Goal: Find specific page/section: Find specific page/section

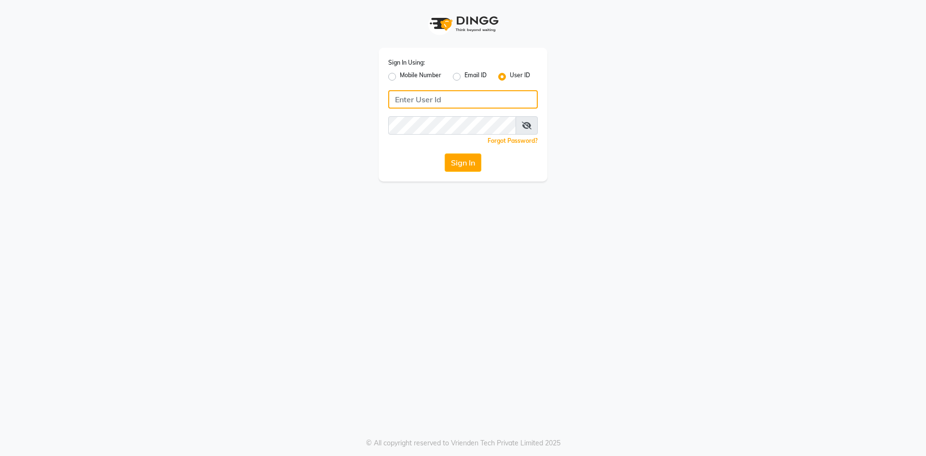
click at [420, 108] on input "Username" at bounding box center [462, 99] width 149 height 18
type input "ragini@123"
click at [470, 158] on button "Sign In" at bounding box center [462, 162] width 37 height 18
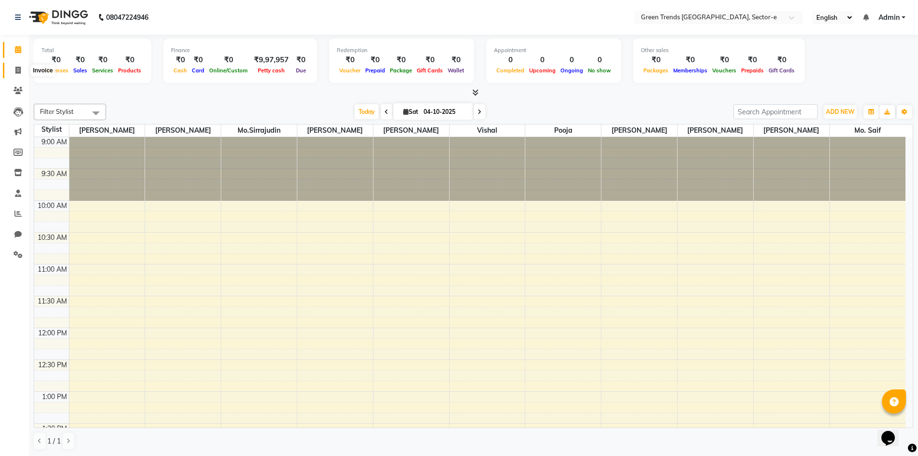
click at [18, 68] on icon at bounding box center [17, 70] width 5 height 7
select select "service"
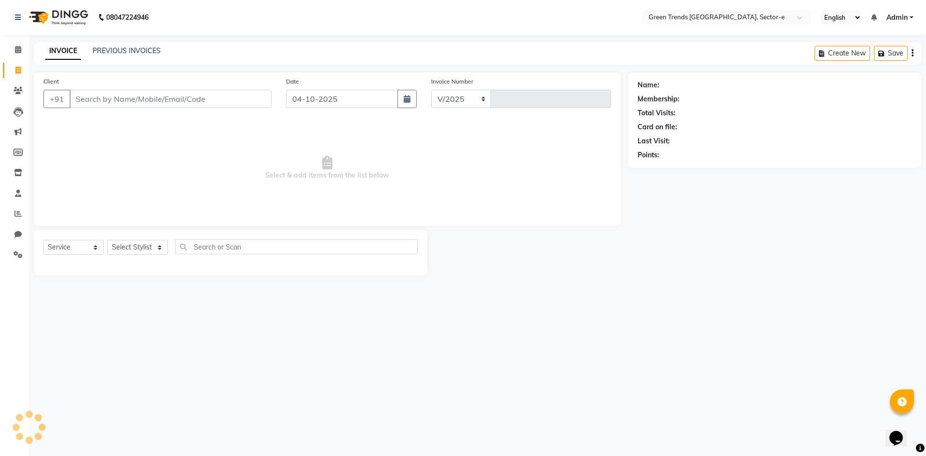
select select "7023"
type input "1911"
click at [98, 103] on input "Client" at bounding box center [170, 99] width 202 height 18
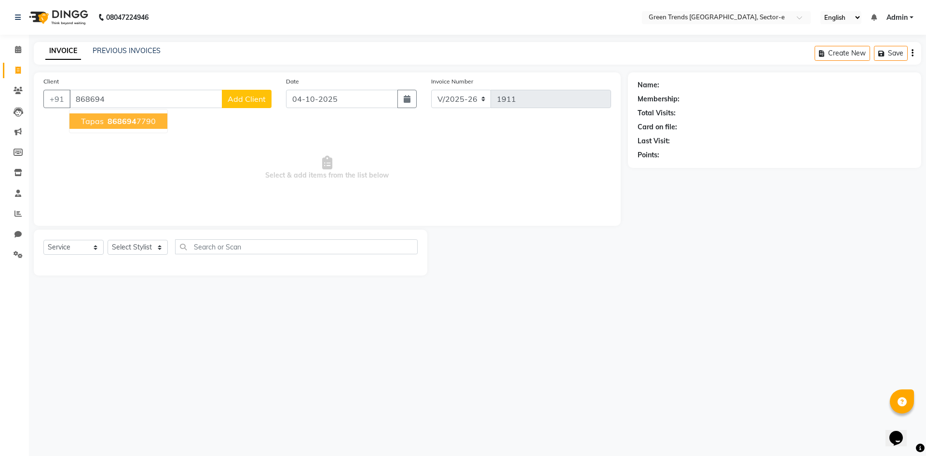
click at [128, 120] on span "868694" at bounding box center [122, 121] width 29 height 10
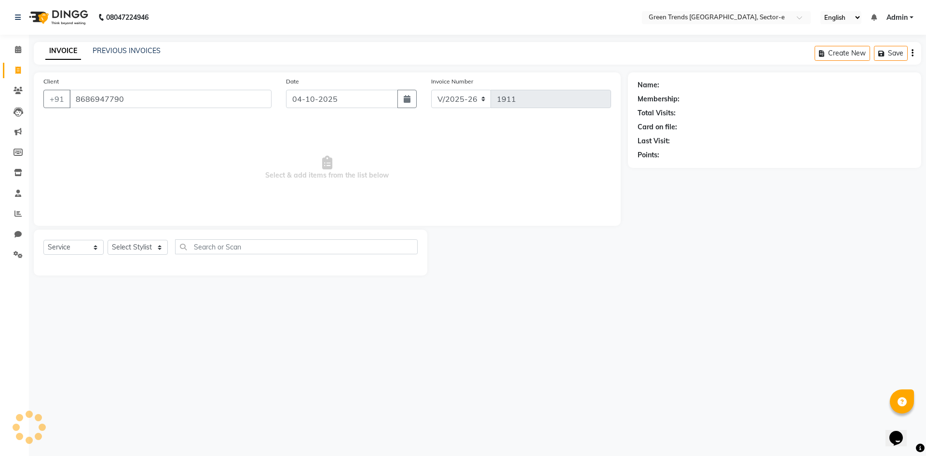
type input "8686947790"
click at [667, 86] on link "Tapas" at bounding box center [670, 85] width 18 height 10
click at [673, 86] on link "Tapas" at bounding box center [670, 85] width 18 height 10
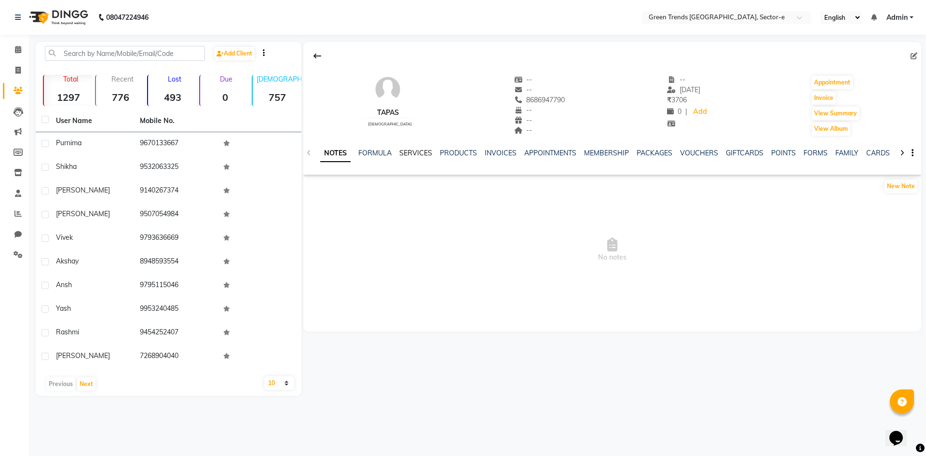
click at [416, 156] on link "SERVICES" at bounding box center [415, 152] width 33 height 9
click at [490, 149] on link "INVOICES" at bounding box center [492, 152] width 32 height 9
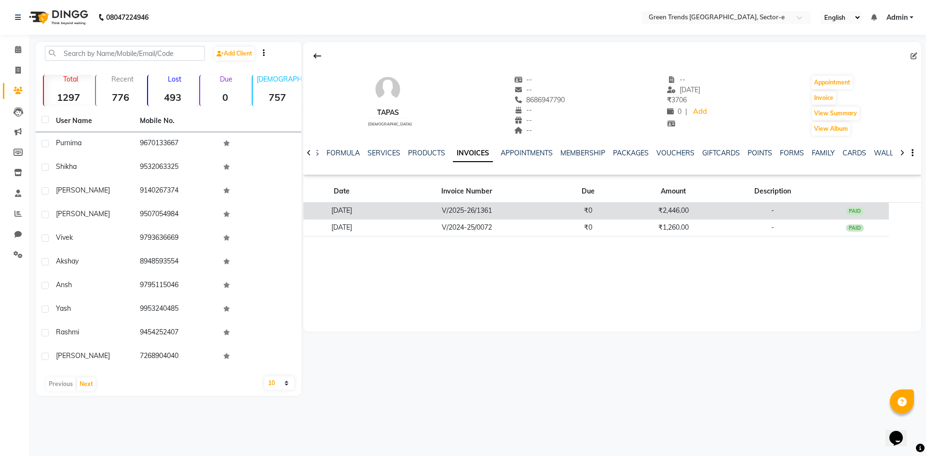
click at [497, 208] on td "V/2025-26/1361" at bounding box center [467, 210] width 174 height 17
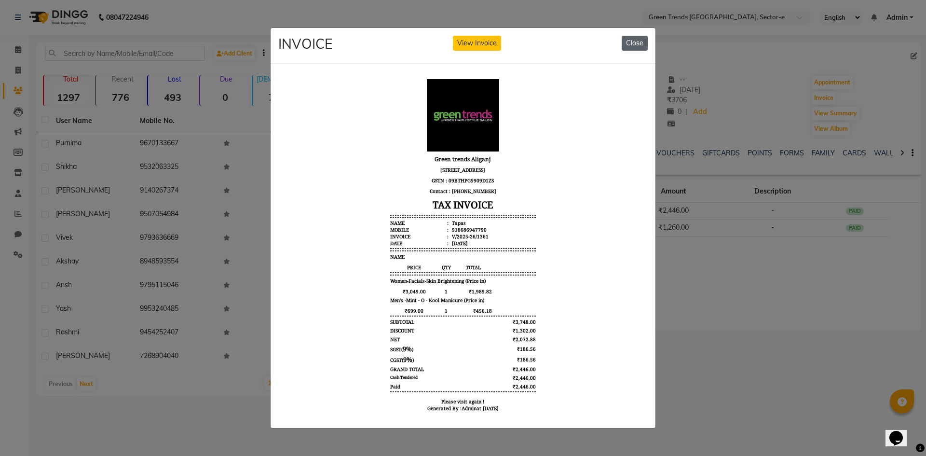
click at [632, 42] on button "Close" at bounding box center [634, 43] width 26 height 15
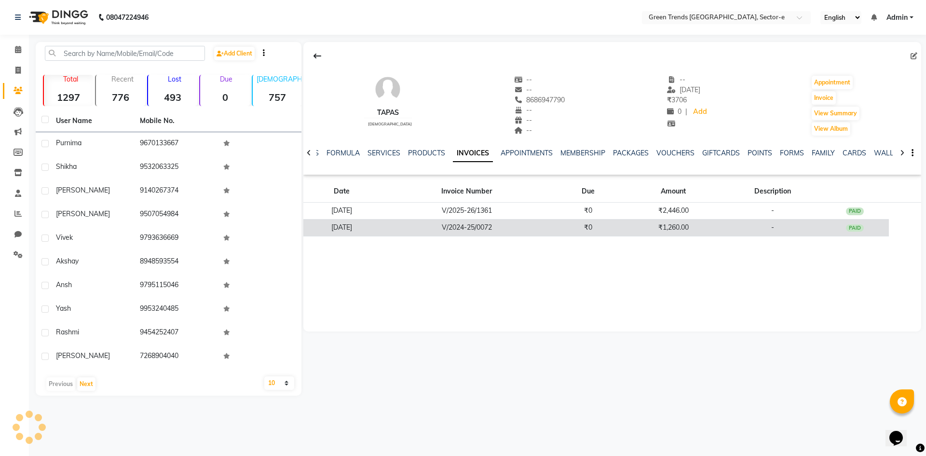
click at [539, 223] on td "V/2024-25/0072" at bounding box center [467, 227] width 174 height 17
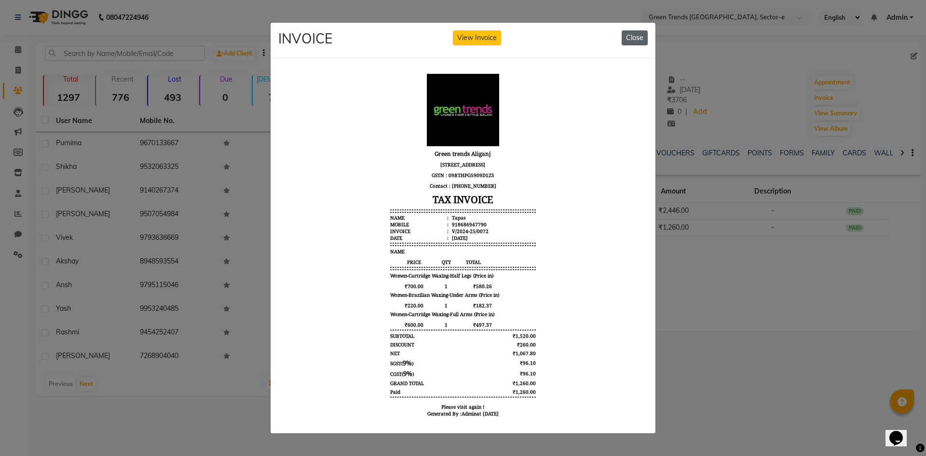
click at [630, 35] on button "Close" at bounding box center [634, 37] width 26 height 15
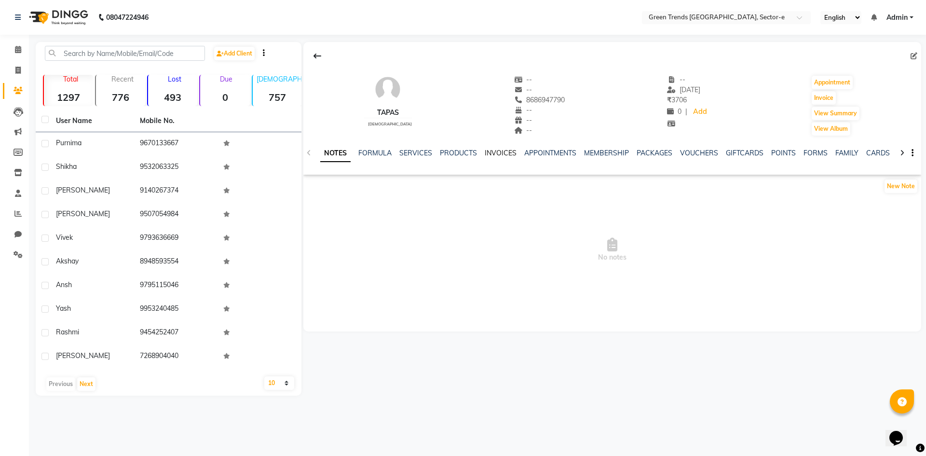
click at [498, 150] on link "INVOICES" at bounding box center [500, 152] width 32 height 9
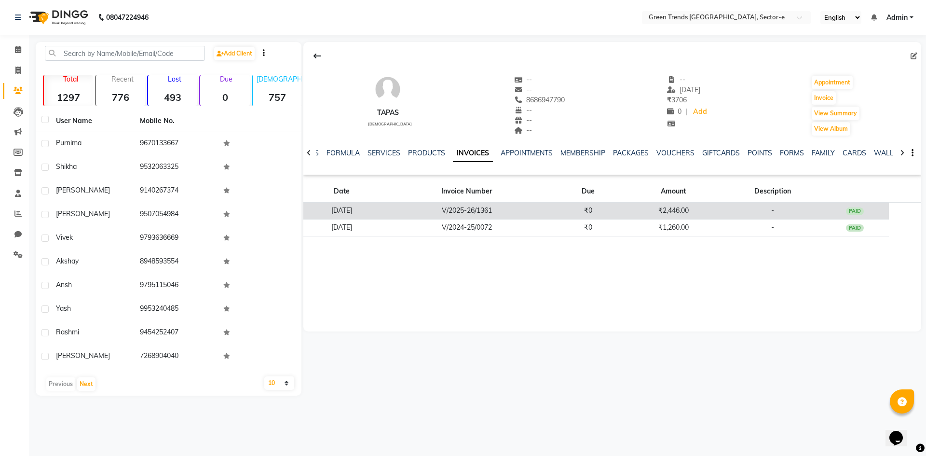
click at [493, 213] on td "V/2025-26/1361" at bounding box center [467, 210] width 174 height 17
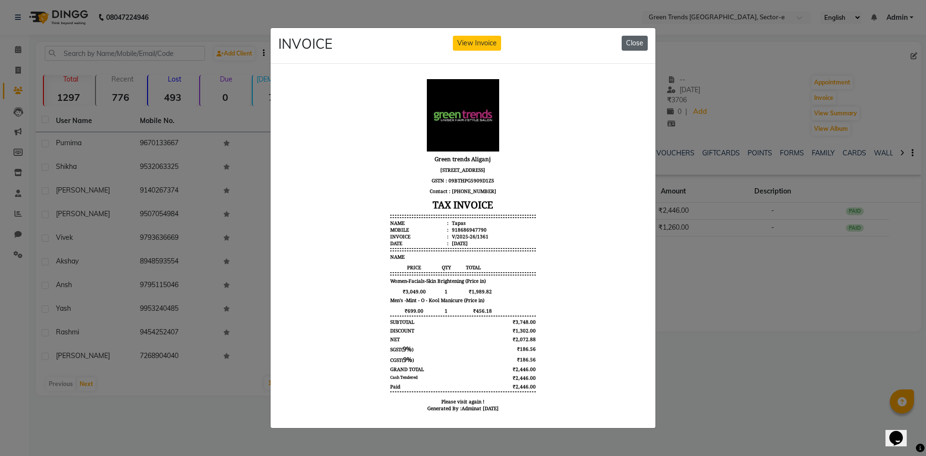
click at [632, 36] on button "Close" at bounding box center [634, 43] width 26 height 15
